Goal: Communication & Community: Connect with others

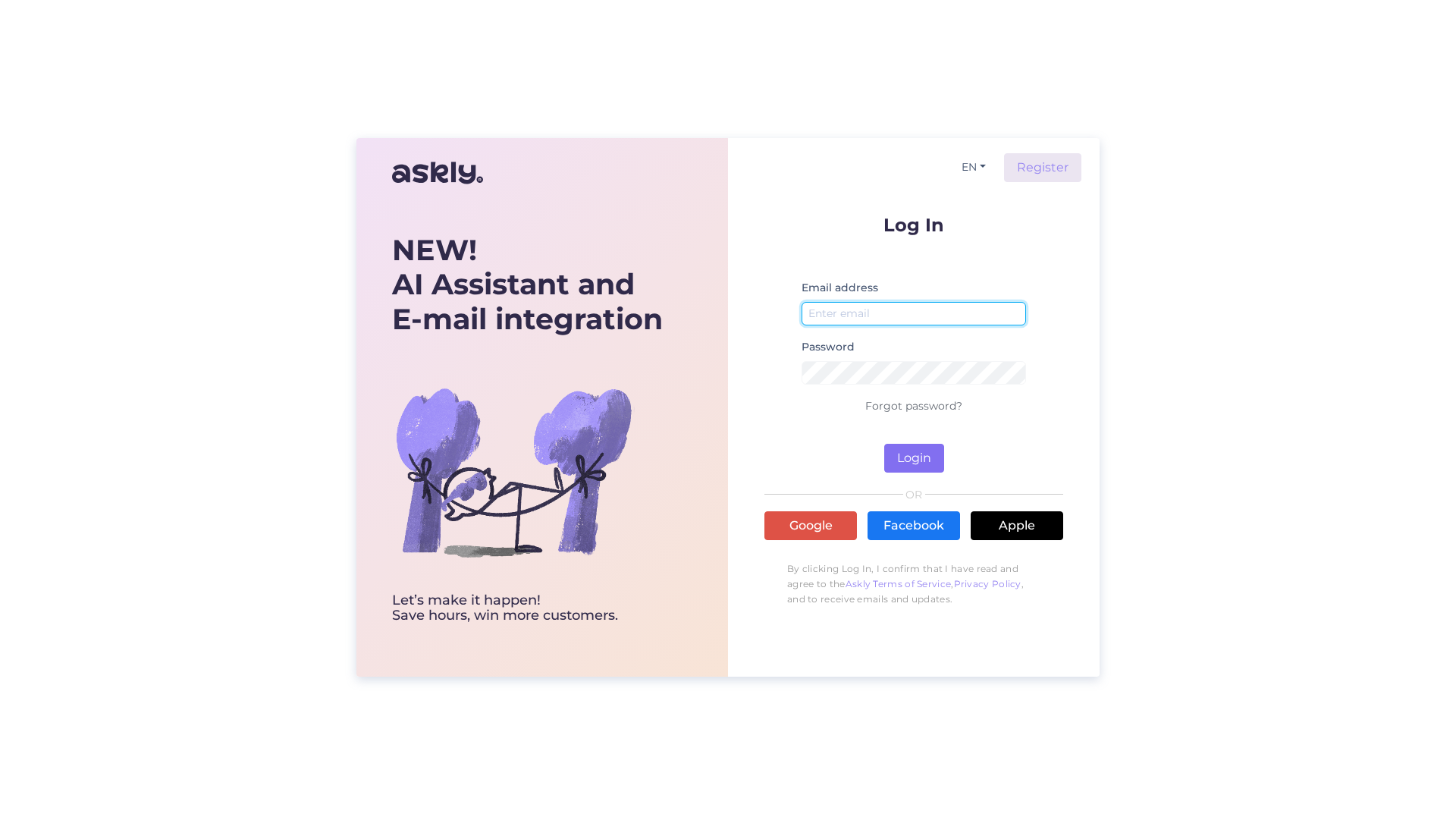
type input "[EMAIL_ADDRESS][DOMAIN_NAME]"
click at [914, 462] on button "Login" at bounding box center [914, 457] width 60 height 29
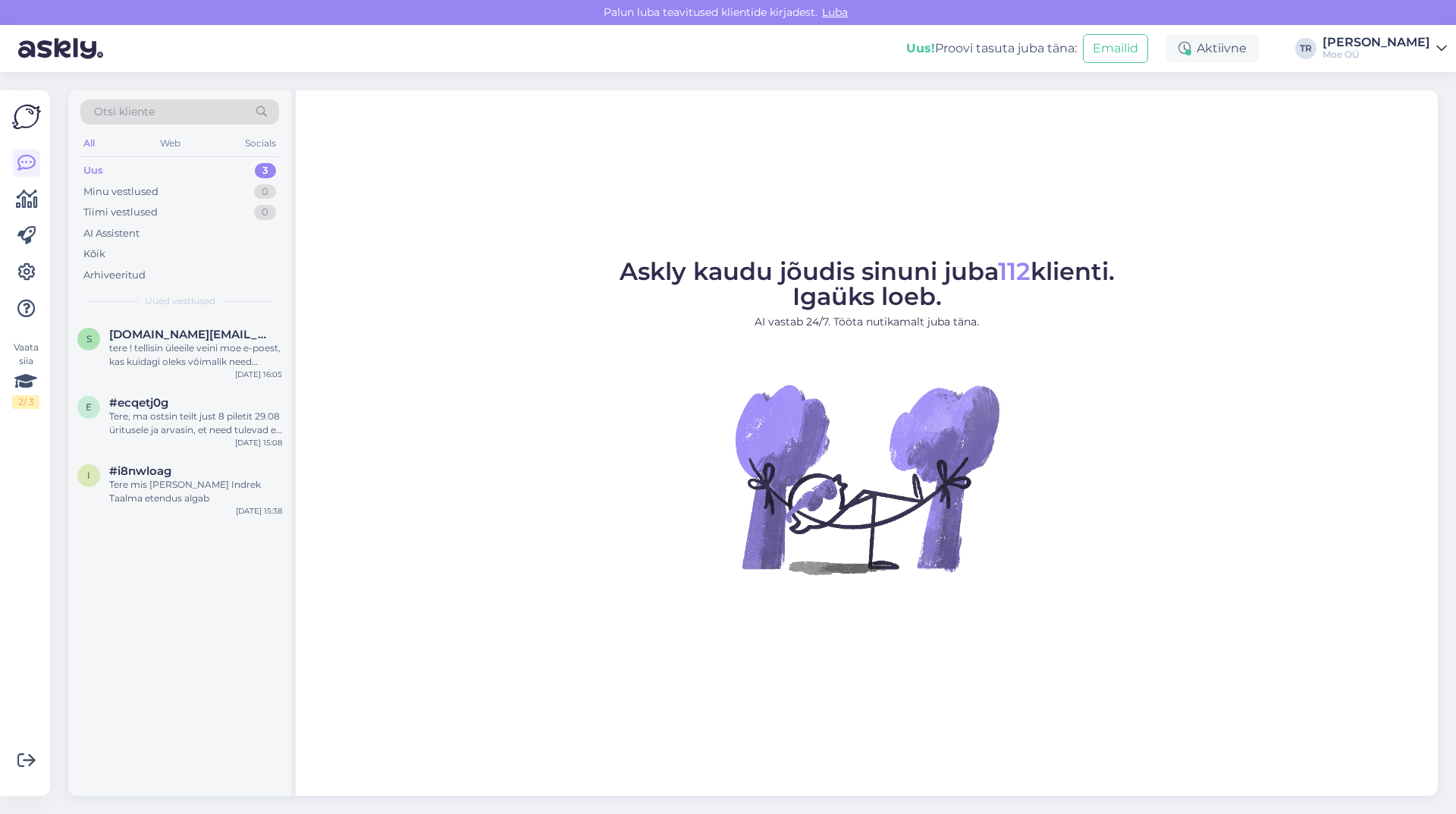
click at [95, 174] on div "Uus" at bounding box center [93, 170] width 20 height 15
click at [114, 210] on div "Tiimi vestlused" at bounding box center [121, 212] width 75 height 15
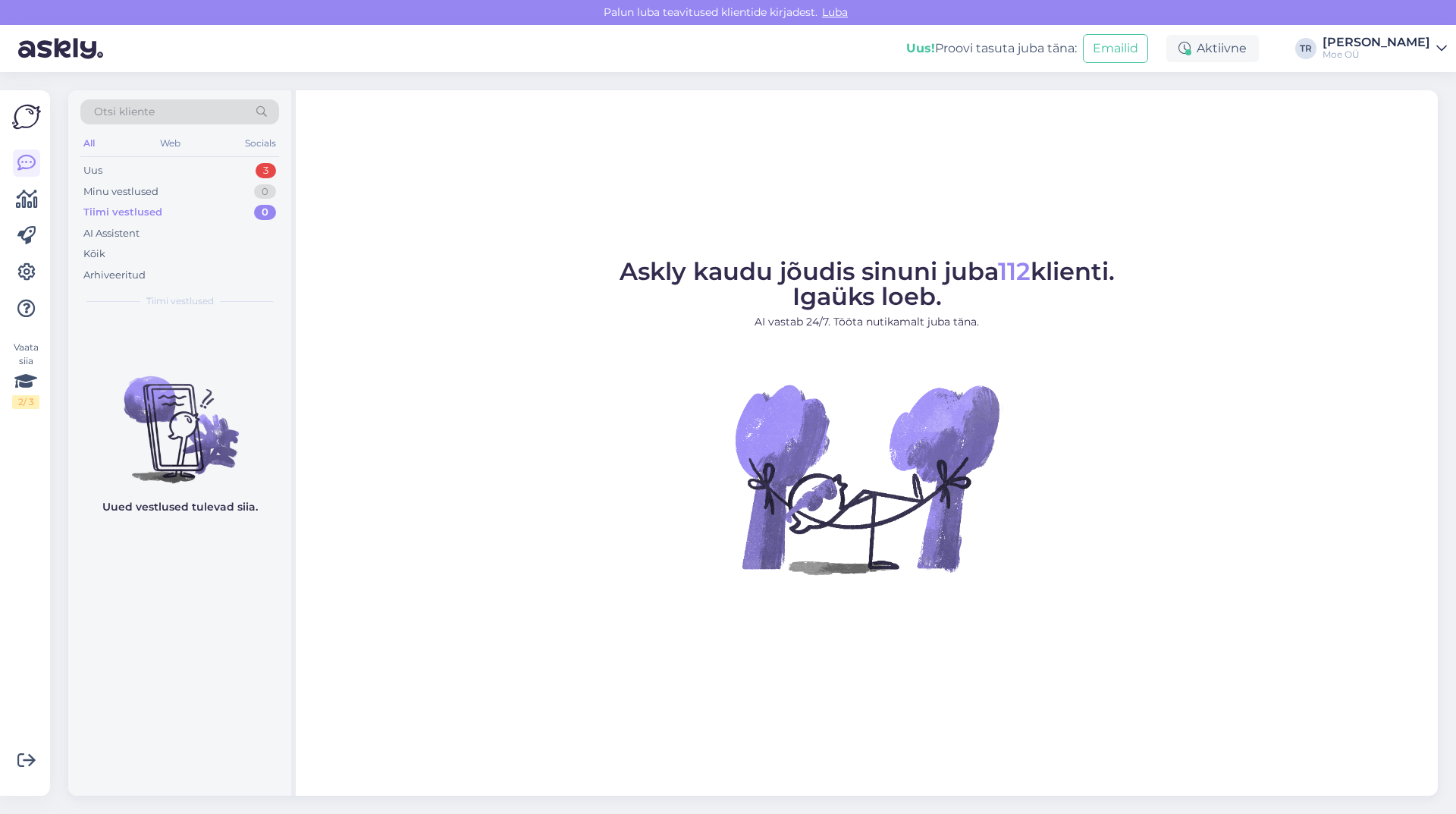
click at [114, 210] on div "Tiimi vestlused" at bounding box center [122, 212] width 79 height 15
click at [121, 187] on div "Minu vestlused" at bounding box center [121, 191] width 75 height 15
click at [121, 193] on div "Minu vestlused" at bounding box center [122, 191] width 79 height 15
click at [90, 169] on div "Uus" at bounding box center [93, 170] width 19 height 15
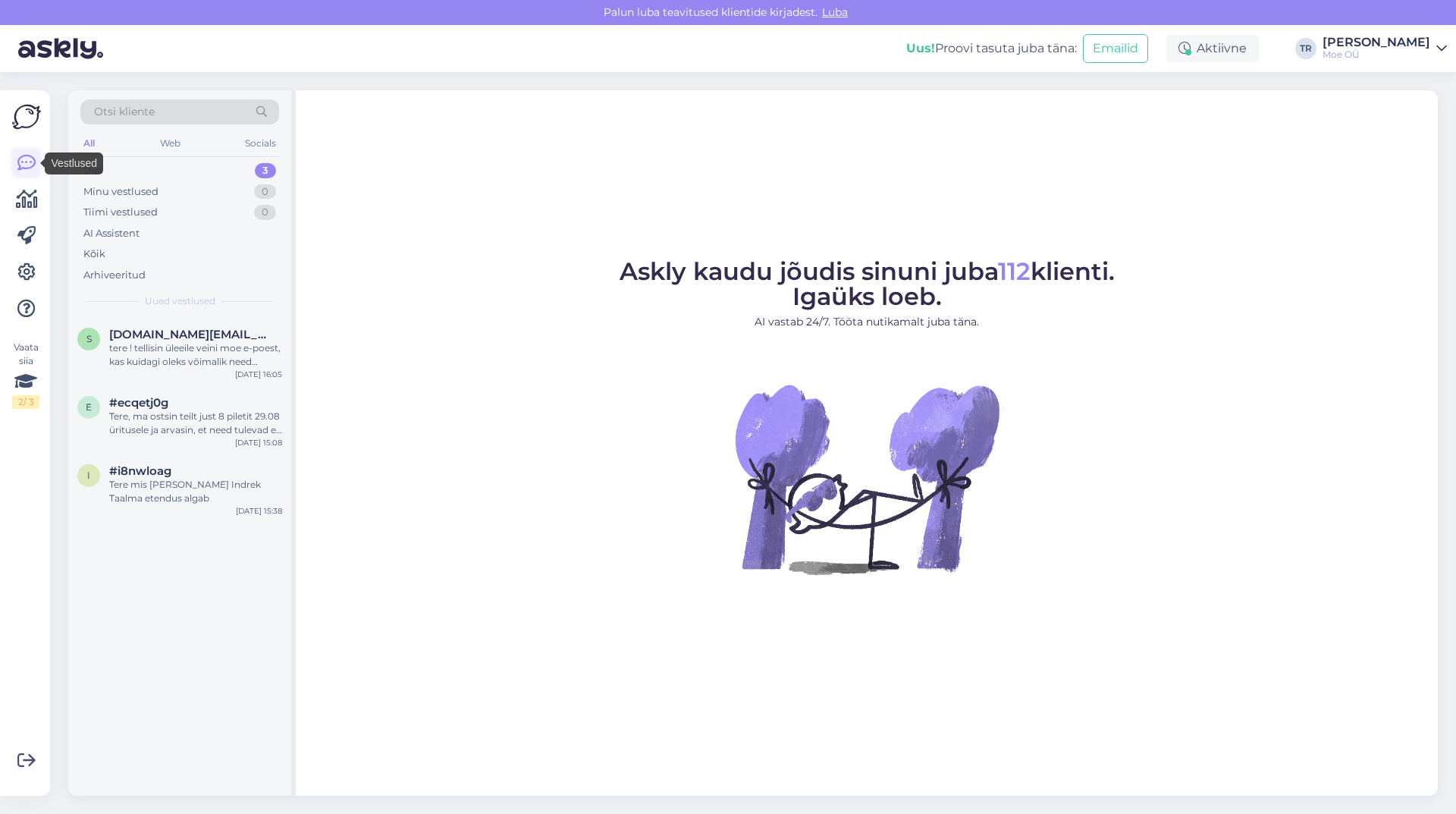
click at [28, 159] on icon at bounding box center [26, 162] width 18 height 18
